Goal: Find contact information: Find contact information

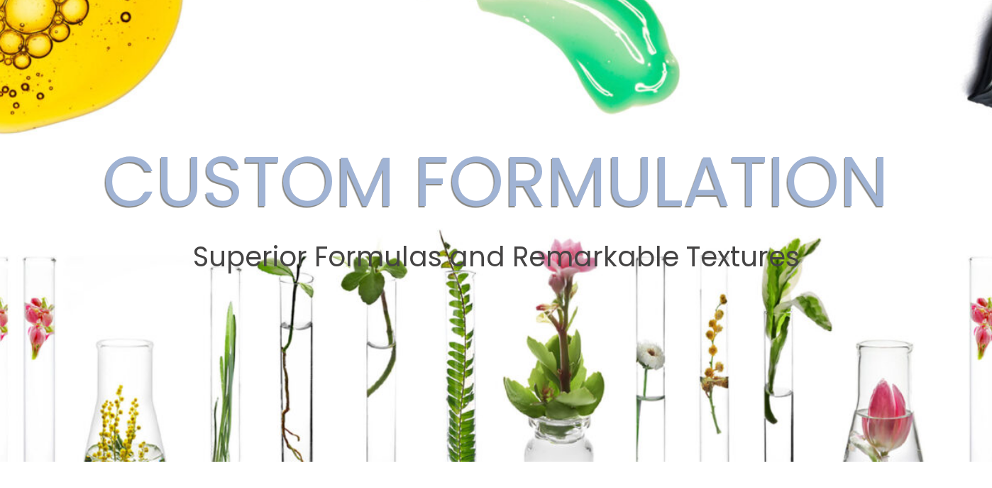
scroll to position [53, 0]
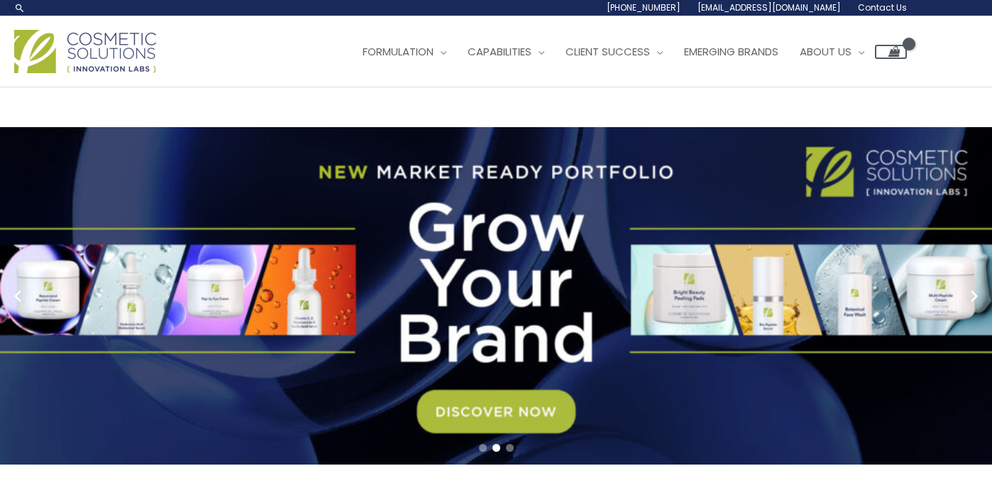
click at [0, 0] on span "Contact Us" at bounding box center [0, 0] width 0 height 0
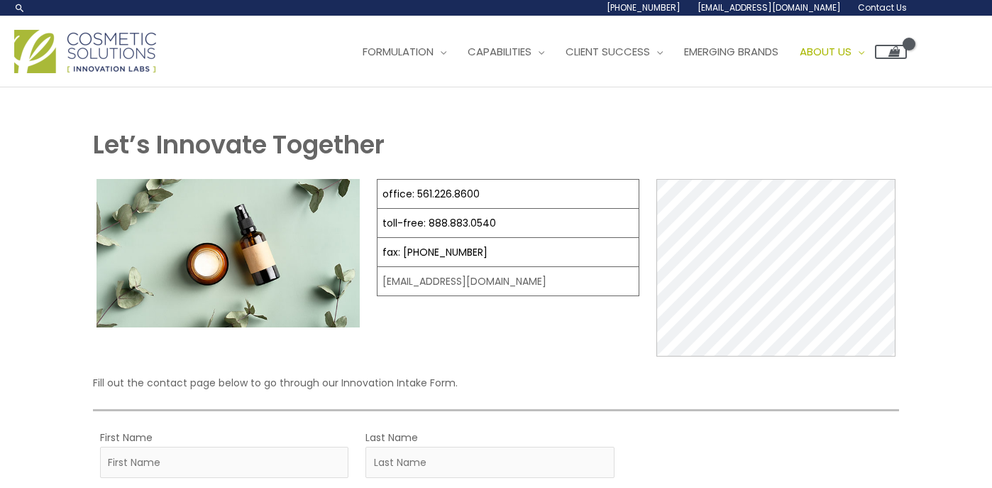
click at [0, 0] on span "Contact Us" at bounding box center [0, 0] width 0 height 0
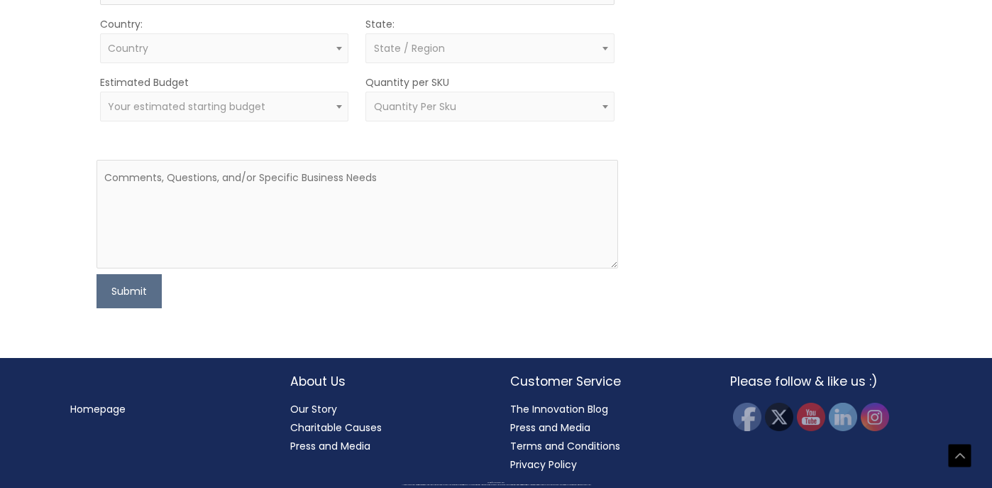
scroll to position [928, 0]
